Goal: Check status: Check status

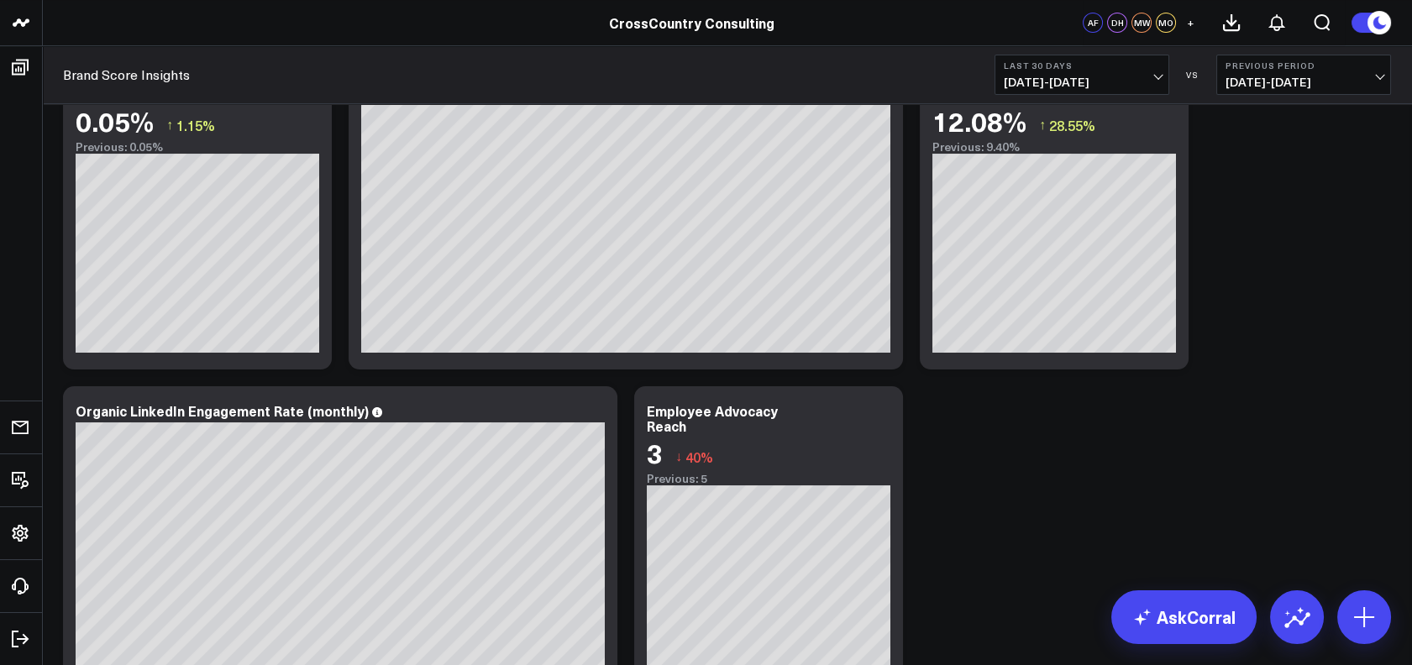
scroll to position [804, 0]
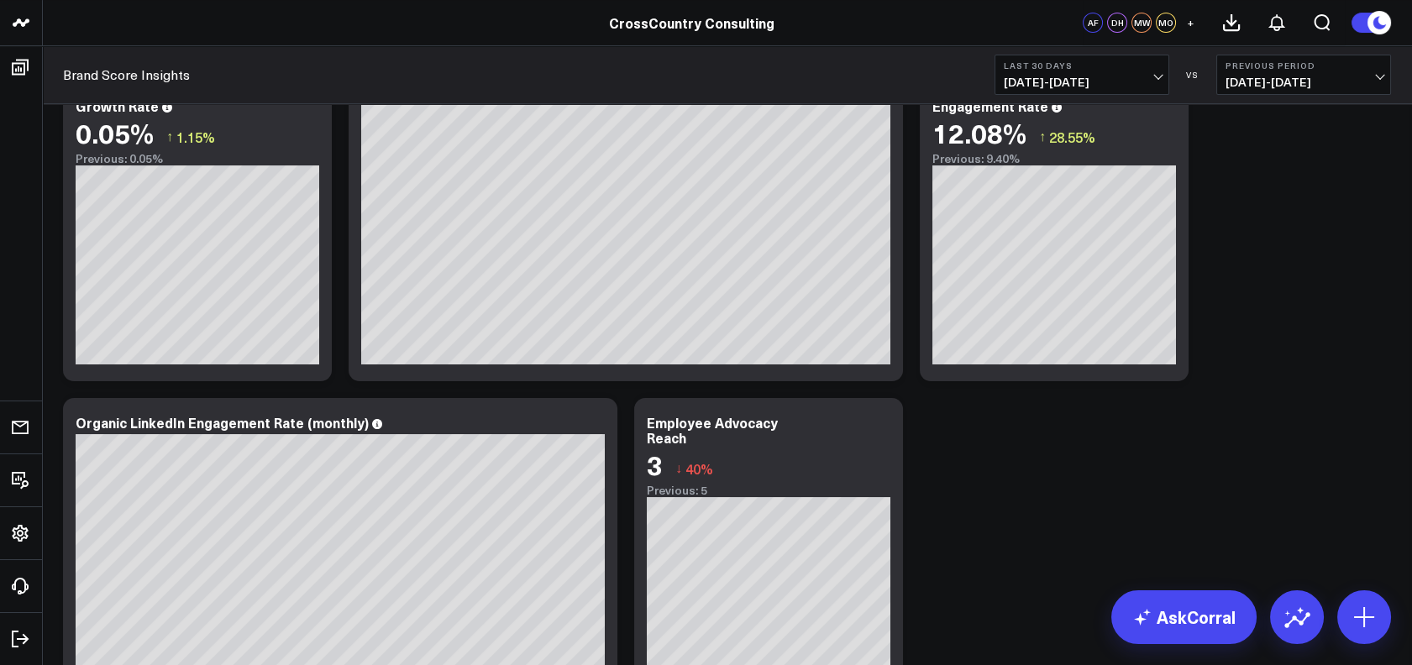
click at [1060, 71] on button "Last 30 Days [DATE] - [DATE]" at bounding box center [1082, 75] width 175 height 40
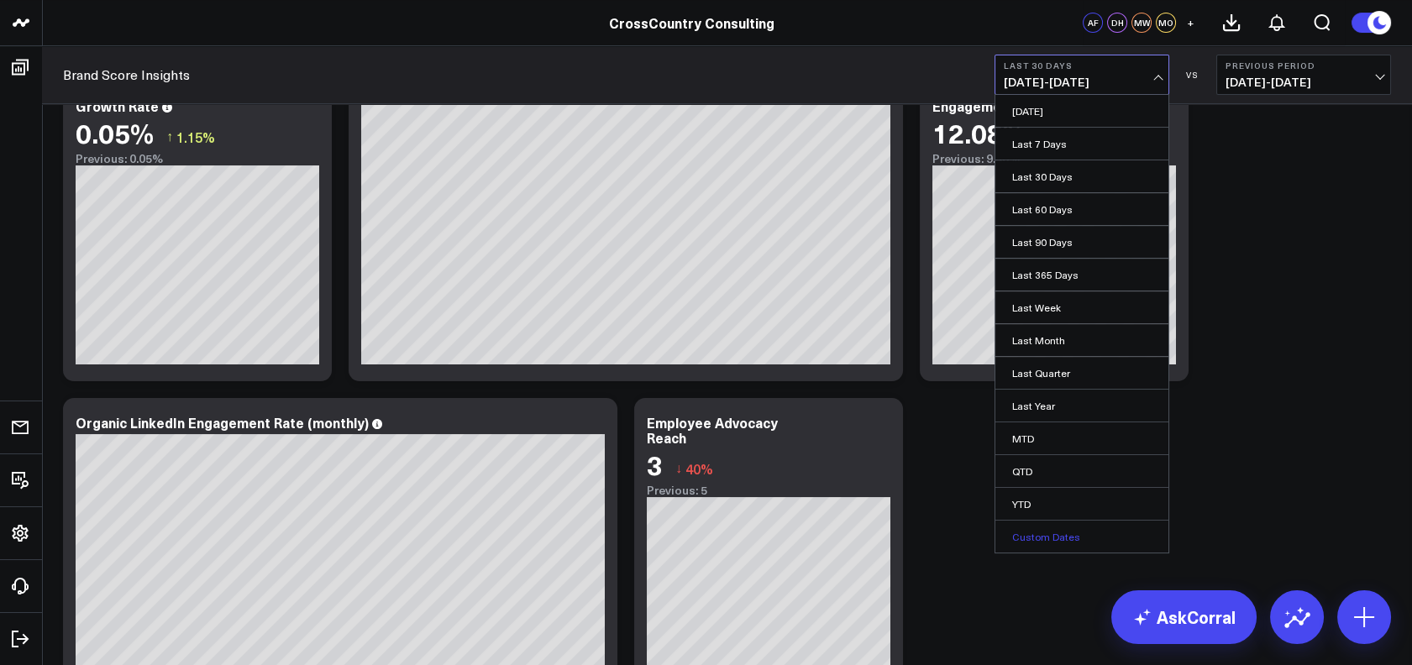
click at [1048, 529] on link "Custom Dates" at bounding box center [1082, 537] width 173 height 32
select select "7"
select select "2025"
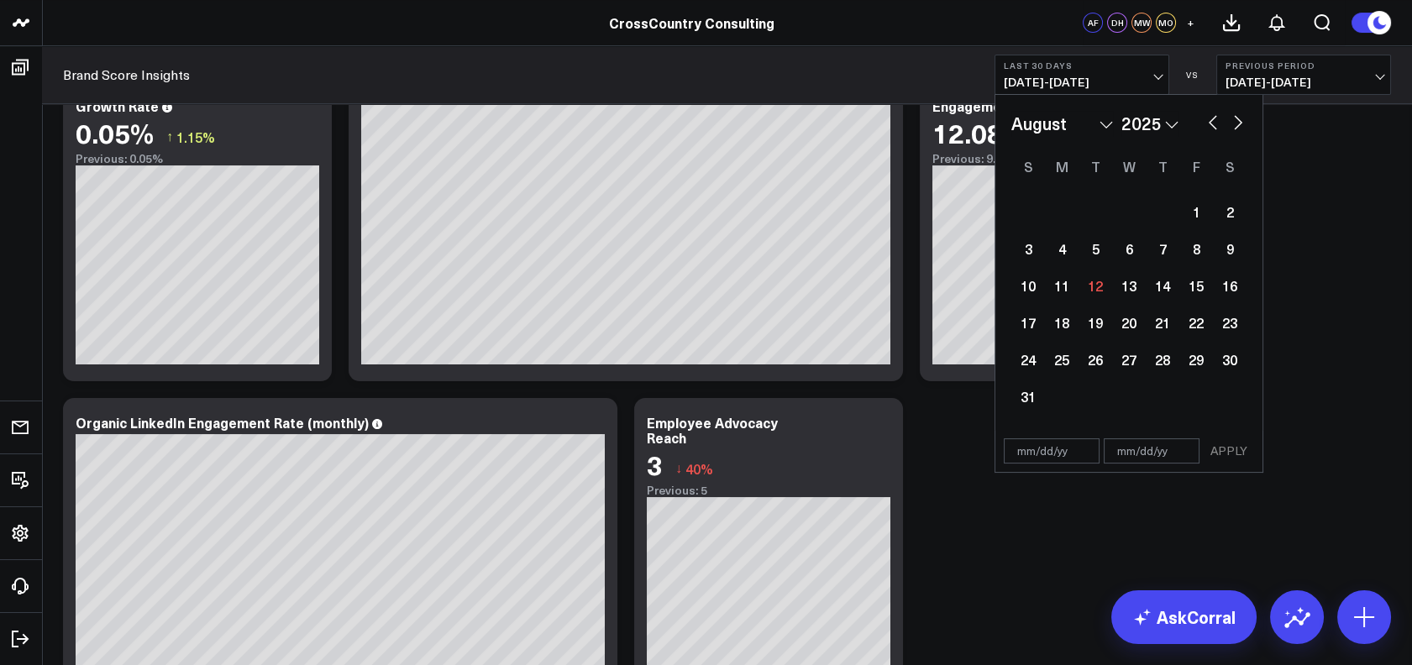
click at [1205, 123] on button "button" at bounding box center [1213, 121] width 17 height 20
select select "6"
select select "2025"
click at [1097, 215] on div "1" at bounding box center [1096, 212] width 34 height 34
select select "6"
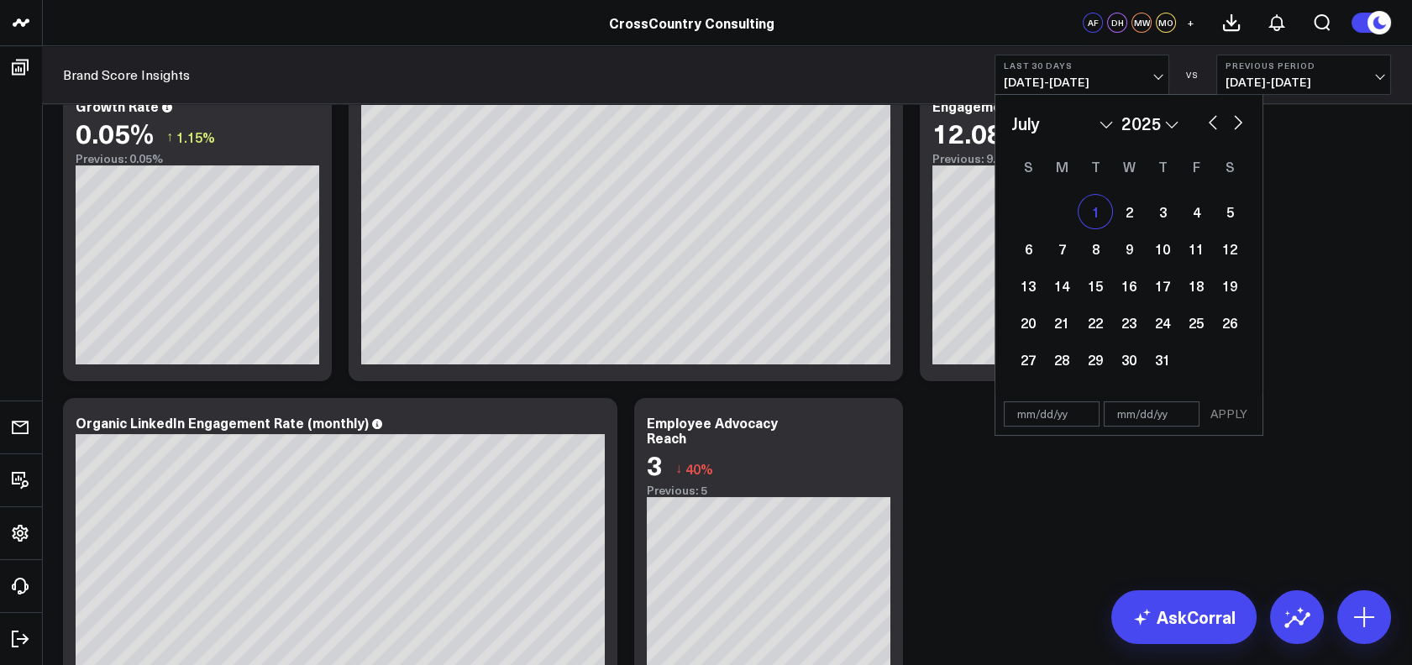
select select "2025"
type input "[DATE]"
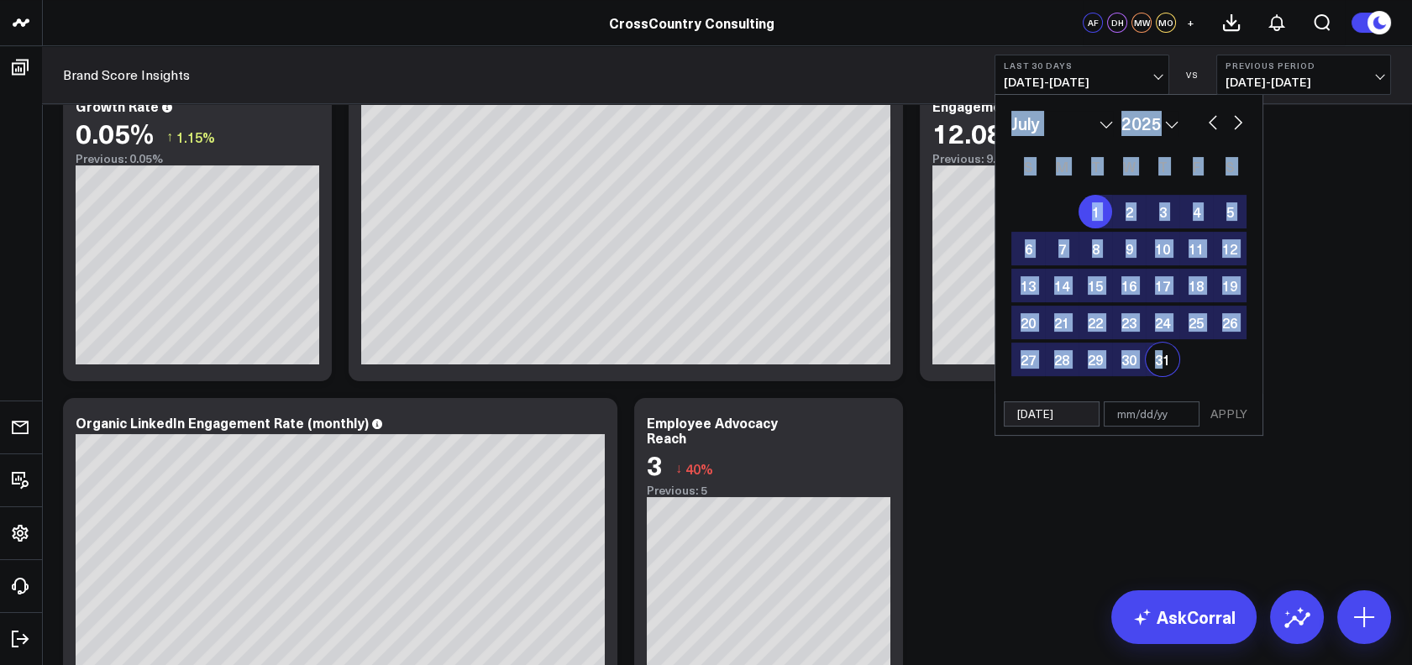
click at [1160, 352] on div "31" at bounding box center [1163, 360] width 34 height 34
type input "[DATE]"
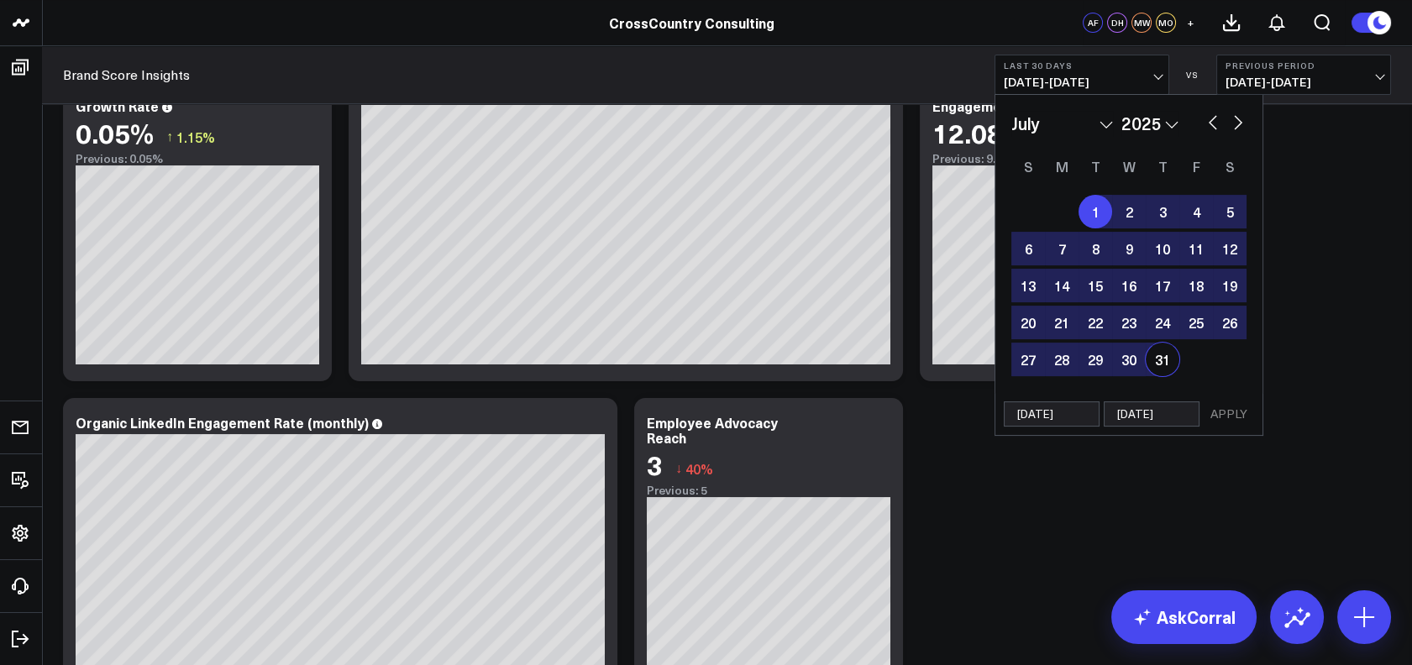
select select "6"
select select "2025"
click at [1237, 404] on button "APPLY" at bounding box center [1229, 414] width 50 height 25
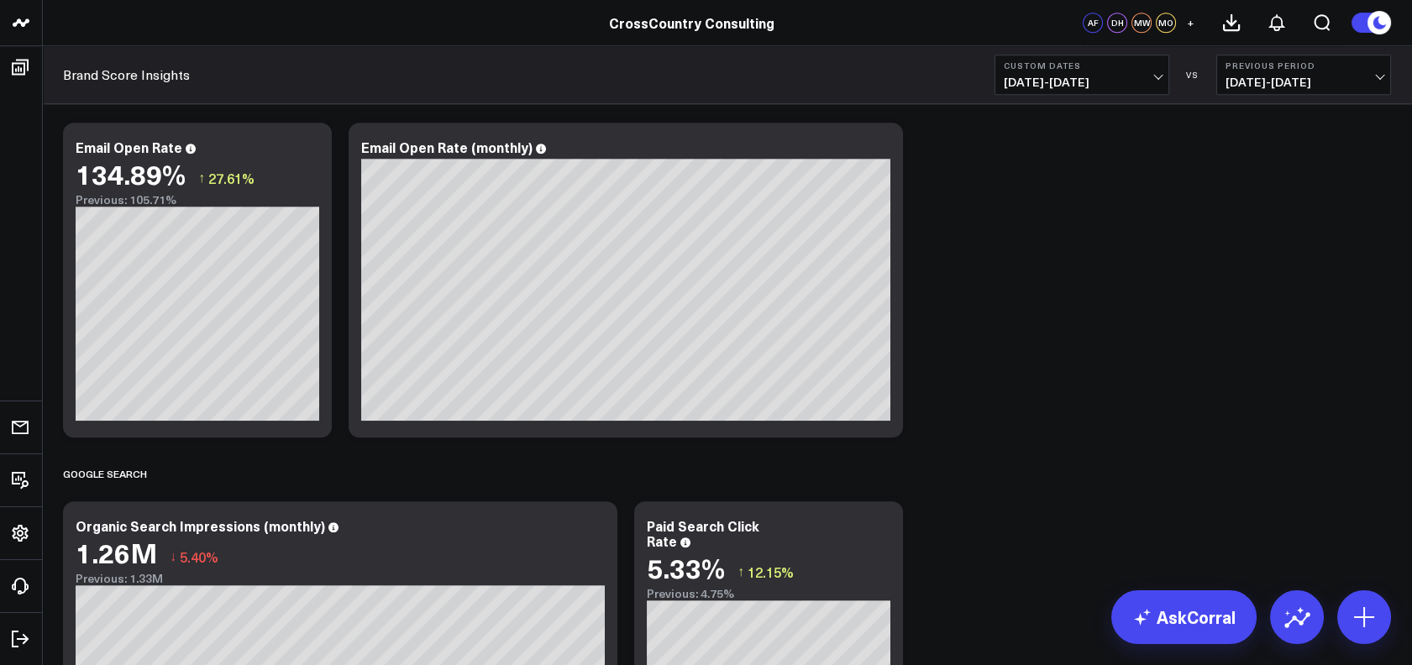
scroll to position [2124, 0]
